Goal: Transaction & Acquisition: Purchase product/service

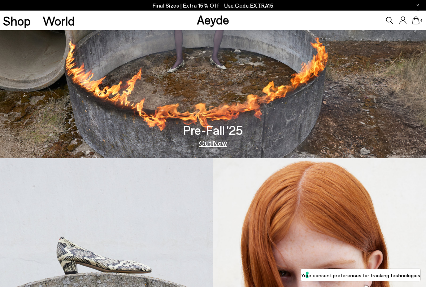
scroll to position [80, 0]
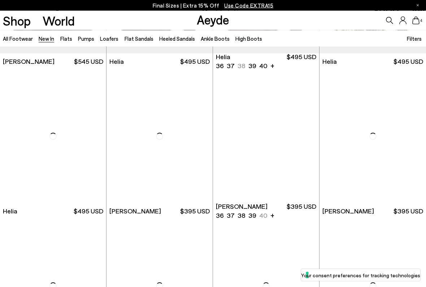
scroll to position [576, 0]
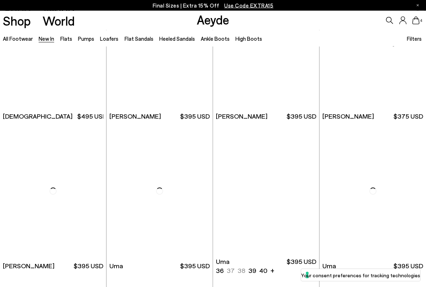
scroll to position [2617, 0]
